Goal: Check status: Check status

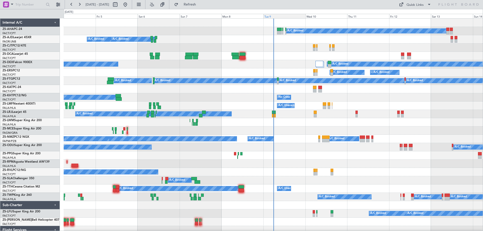
click at [269, 16] on div "Tue 9" at bounding box center [284, 16] width 42 height 5
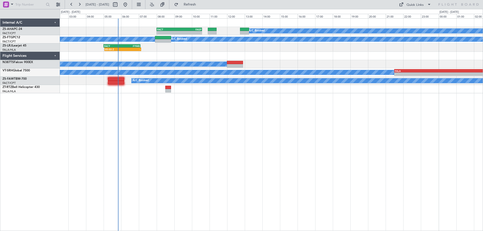
click at [332, 139] on div "A/C Booked - - FACT 08:00 Z FASP 10:35 Z A/C Booked A/C Booked 05:03 Z - FACT 0…" at bounding box center [271, 124] width 423 height 213
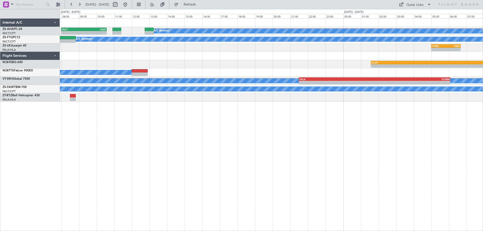
click at [179, 161] on div "A/C Booked - - FACT 08:00 Z FASP 10:35 Z A/C Booked A/C Booked FYWE 05:00 Z FBS…" at bounding box center [271, 124] width 423 height 213
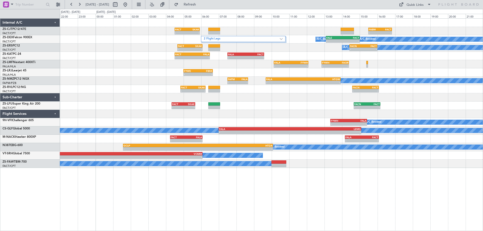
click at [284, 185] on div "- - FACT 04:30 Z SKAK 05:55 Z - - FABW 15:30 Z FACT 16:50 Z 2 Flight Legs A/C B…" at bounding box center [271, 124] width 423 height 213
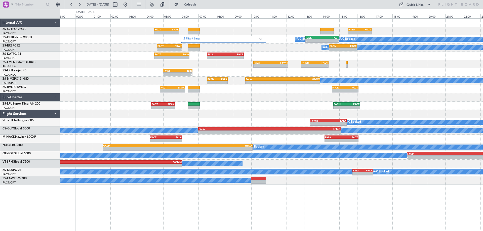
click at [263, 109] on div "- - FACT 04:20 Z SKAK 05:40 Z - - FACN 14:40 Z FACT 16:10 Z" at bounding box center [271, 106] width 423 height 8
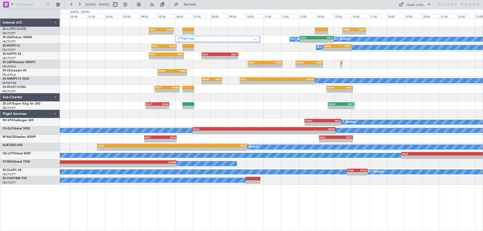
click at [414, 108] on div "- - FACT 04:20 Z SKAK 05:40 Z - - FACN 14:40 Z FACT 16:10 Z" at bounding box center [271, 106] width 423 height 8
click at [129, 7] on button at bounding box center [125, 5] width 8 height 8
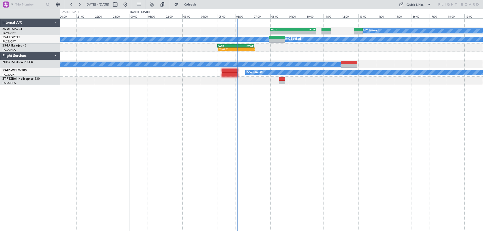
click at [369, 112] on div "A/C Booked FACT 08:00 Z FASP 10:35 Z - - A/C Booked A/C Booked 05:03 Z - FACT 0…" at bounding box center [271, 124] width 423 height 213
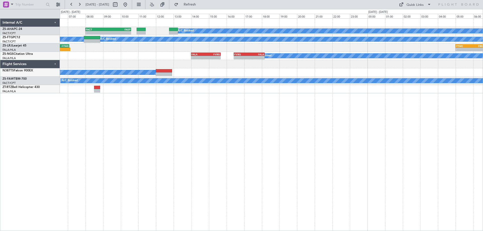
click at [193, 143] on div "A/C Booked - - FACT 08:00 Z FASP 10:35 Z A/C Booked A/C Booked 05:03 Z - FACT 0…" at bounding box center [271, 124] width 423 height 213
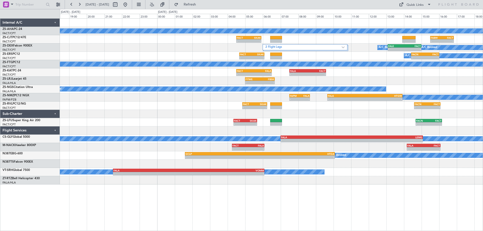
click at [235, 159] on div "A/C Booked - - FACT 04:30 Z SKAK 05:55 Z - - FABW 15:30 Z FACT 16:50 Z 2 Flight…" at bounding box center [271, 124] width 423 height 213
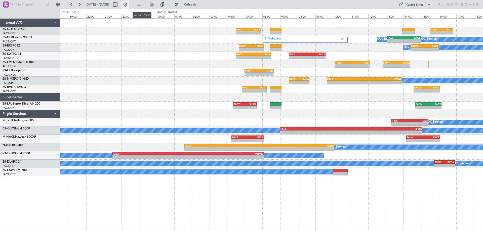
click at [129, 6] on button at bounding box center [125, 5] width 8 height 8
